Goal: Task Accomplishment & Management: Use online tool/utility

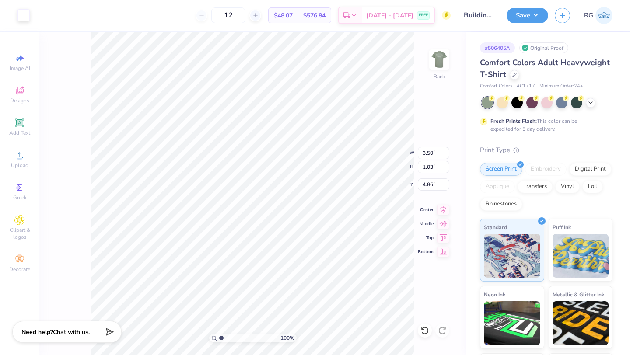
type input "4.86"
type input "3.64"
type input "1.13"
type input "4.76"
type input "3.00"
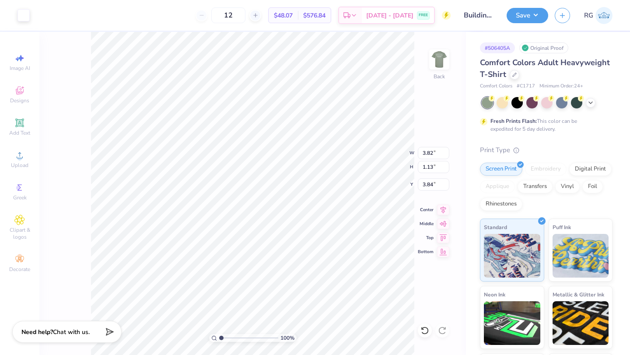
type input "3.84"
type input "5.04"
click at [440, 65] on img at bounding box center [439, 59] width 35 height 35
click at [589, 99] on icon at bounding box center [590, 101] width 7 height 7
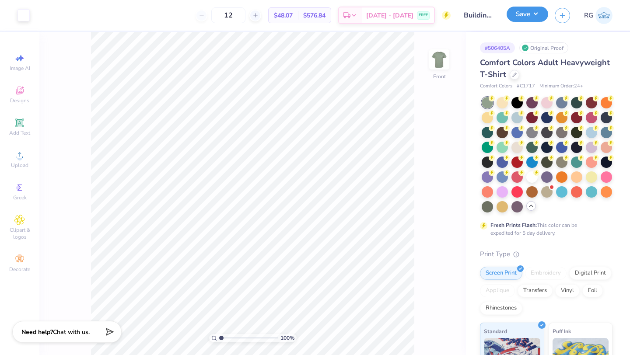
click at [528, 15] on button "Save" at bounding box center [528, 14] width 42 height 15
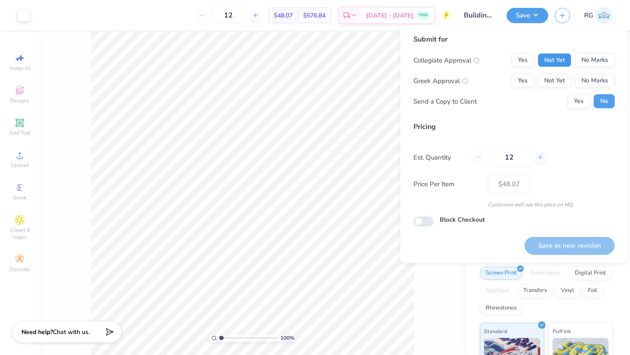
click at [556, 62] on button "Not Yet" at bounding box center [555, 60] width 34 height 14
click at [586, 79] on button "No Marks" at bounding box center [595, 81] width 40 height 14
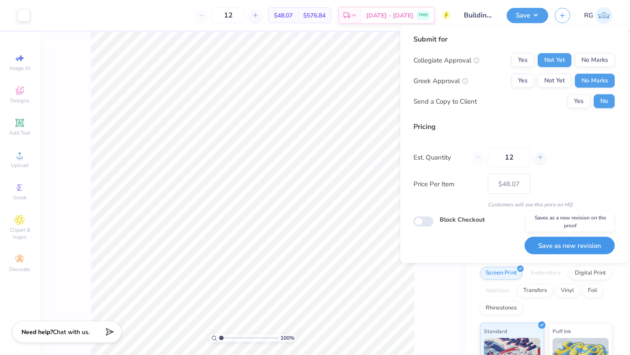
click at [575, 246] on button "Save as new revision" at bounding box center [570, 246] width 90 height 18
type input "$48.07"
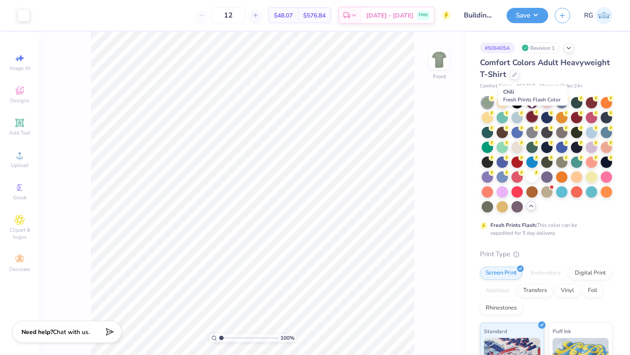
click at [530, 118] on div at bounding box center [532, 116] width 11 height 11
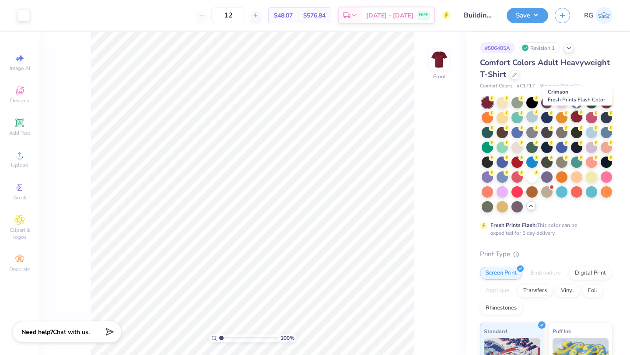
click at [574, 119] on div at bounding box center [576, 116] width 11 height 11
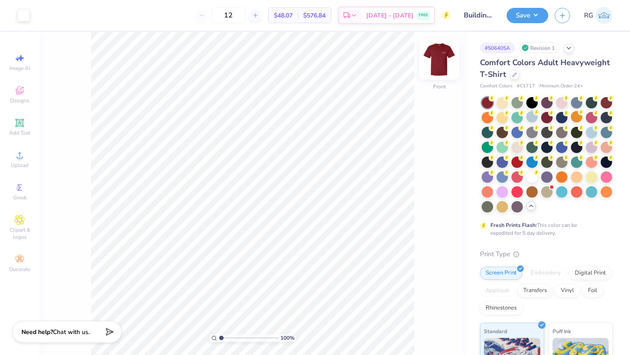
click at [437, 65] on img at bounding box center [439, 59] width 35 height 35
click at [605, 103] on div at bounding box center [606, 101] width 11 height 11
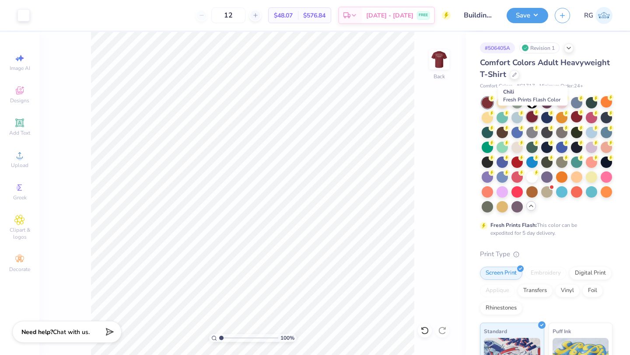
click at [532, 116] on div at bounding box center [532, 116] width 11 height 11
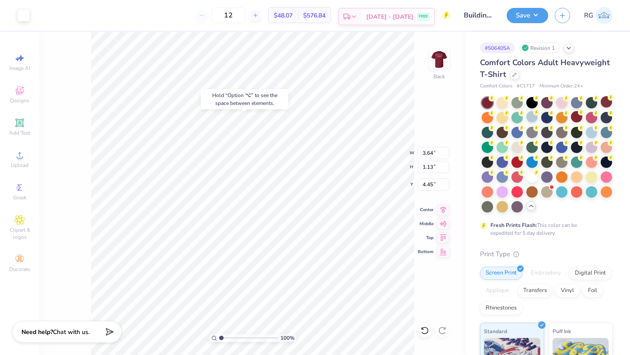
type input "4.45"
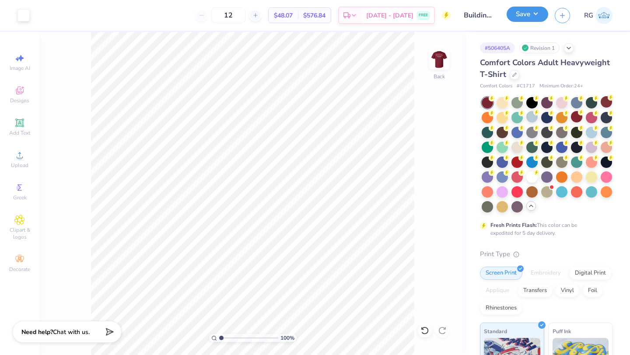
click at [520, 17] on button "Save" at bounding box center [528, 14] width 42 height 15
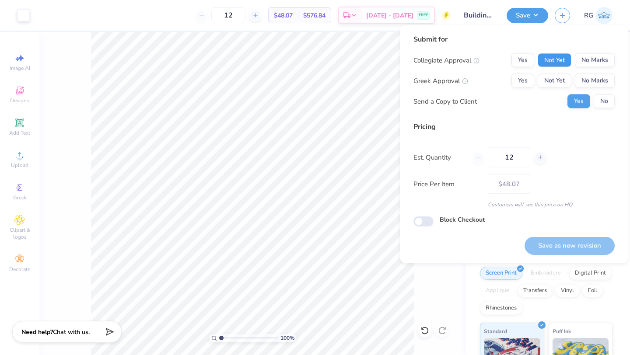
click at [561, 60] on button "Not Yet" at bounding box center [555, 60] width 34 height 14
click at [587, 78] on button "No Marks" at bounding box center [595, 81] width 40 height 14
click at [605, 98] on button "No" at bounding box center [604, 102] width 21 height 14
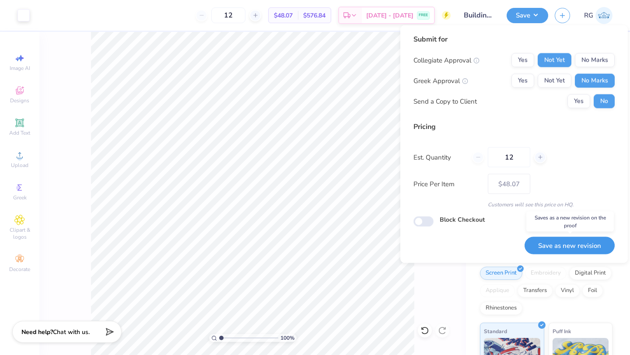
click at [563, 245] on button "Save as new revision" at bounding box center [570, 246] width 90 height 18
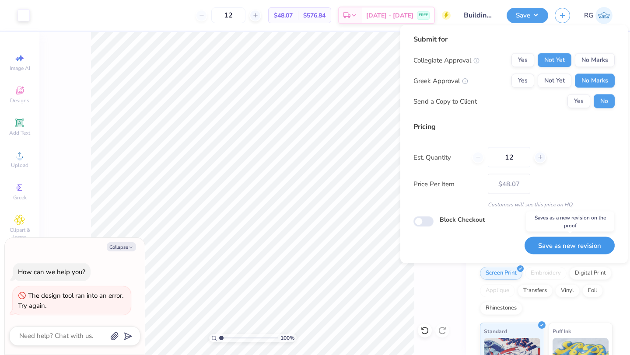
click at [563, 245] on button "Save as new revision" at bounding box center [570, 246] width 90 height 18
type input "$48.07"
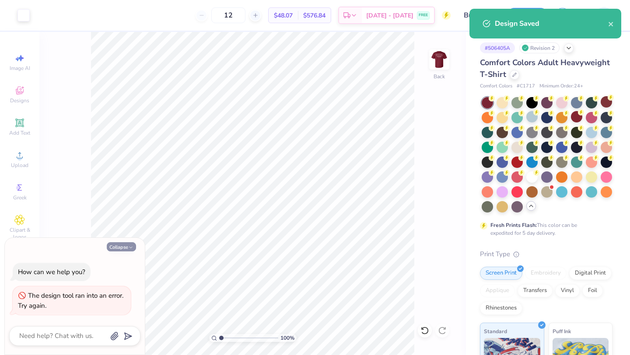
click at [125, 246] on button "Collapse" at bounding box center [121, 247] width 29 height 9
type textarea "x"
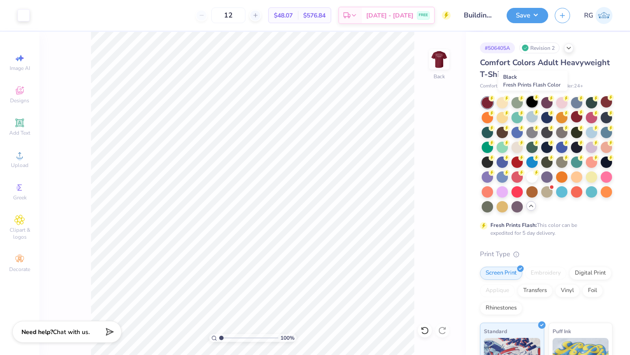
click at [530, 101] on div at bounding box center [532, 101] width 11 height 11
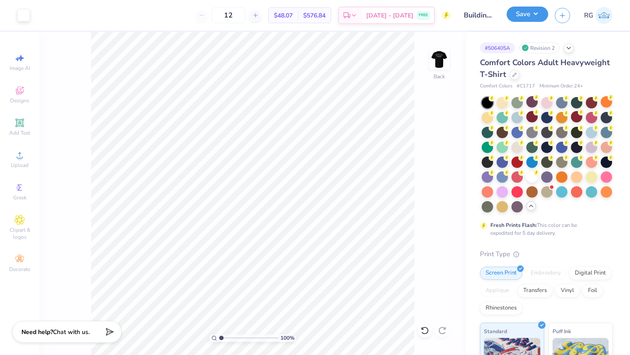
click at [530, 13] on button "Save" at bounding box center [528, 14] width 42 height 15
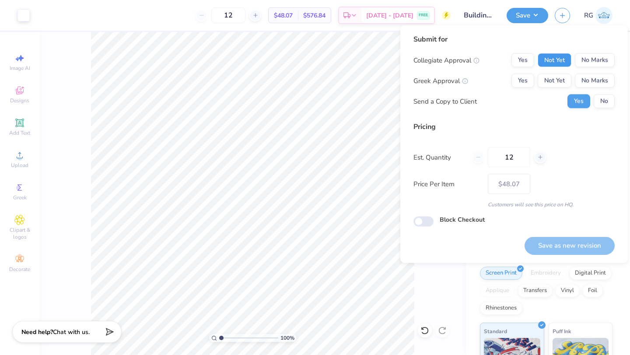
click at [548, 57] on button "Not Yet" at bounding box center [555, 60] width 34 height 14
click at [585, 77] on button "No Marks" at bounding box center [595, 81] width 40 height 14
click at [610, 105] on button "No" at bounding box center [604, 102] width 21 height 14
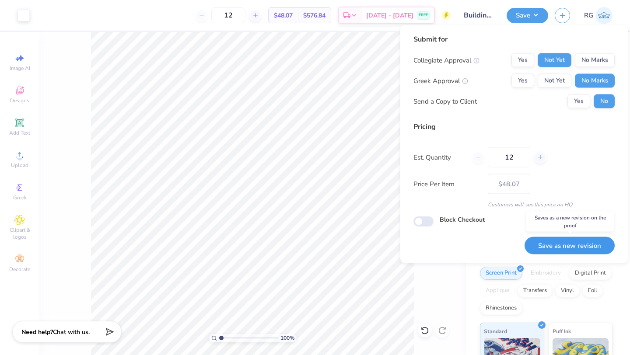
click at [545, 246] on button "Save as new revision" at bounding box center [570, 246] width 90 height 18
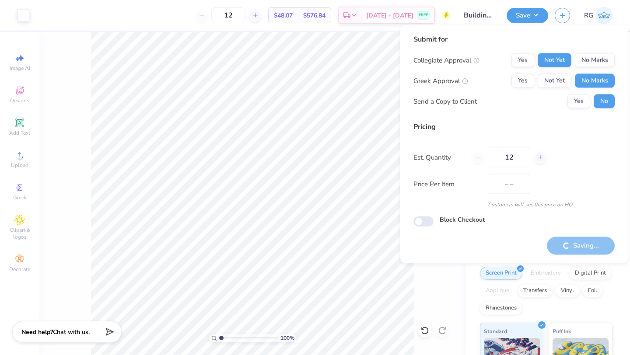
type input "$48.07"
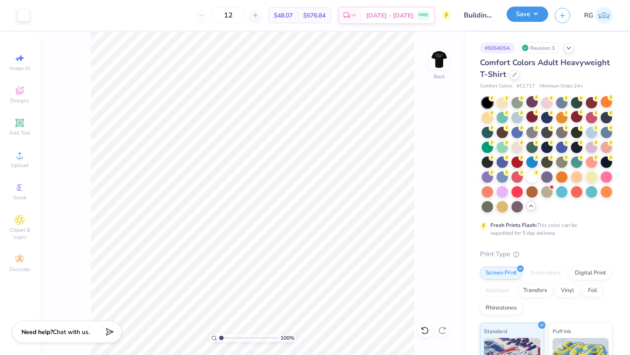
click at [518, 15] on button "Save" at bounding box center [528, 14] width 42 height 15
